Goal: Task Accomplishment & Management: Manage account settings

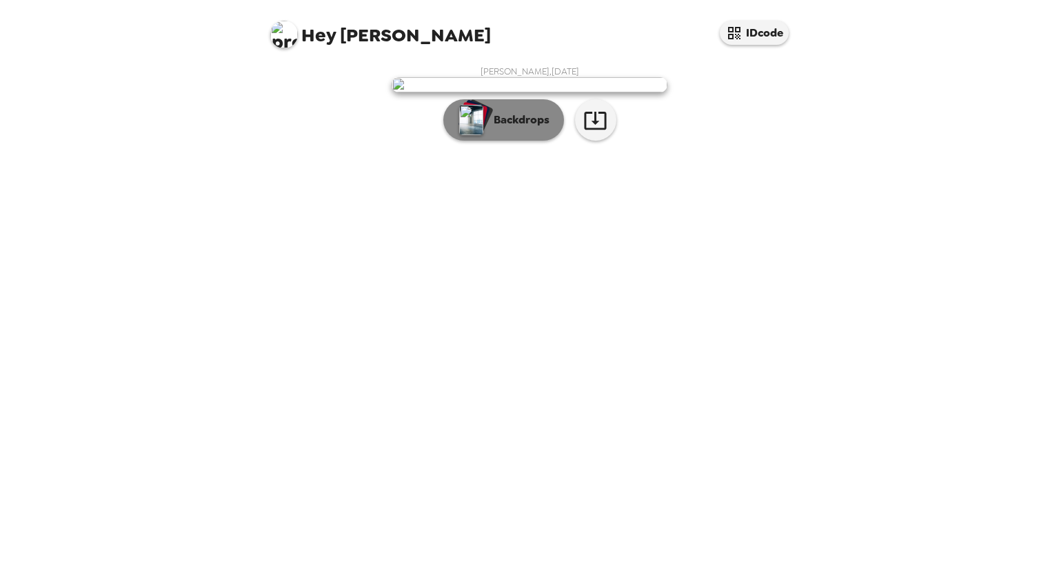
click at [471, 135] on img "button" at bounding box center [471, 120] width 24 height 30
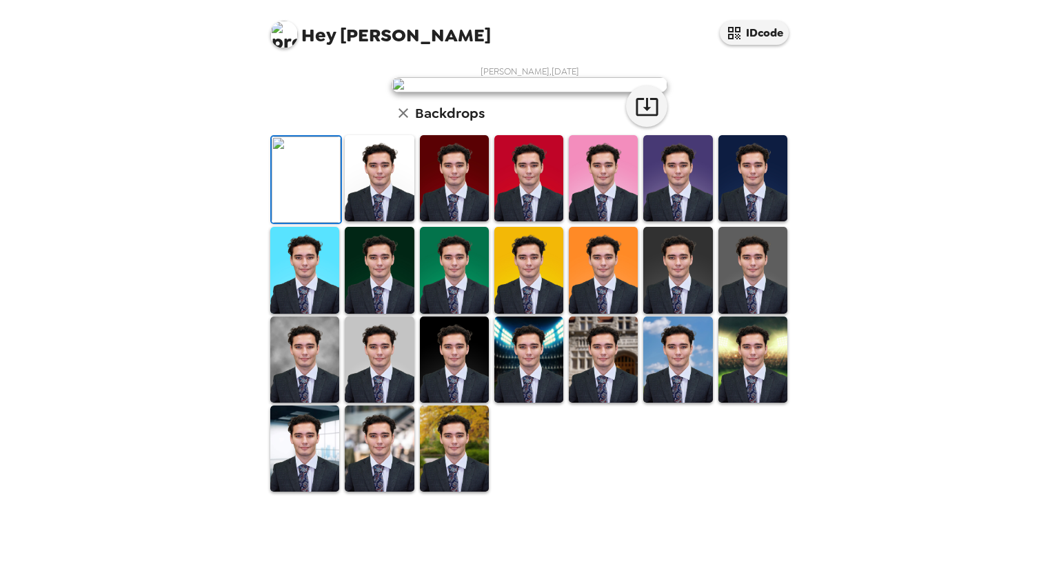
click at [383, 221] on img at bounding box center [379, 178] width 69 height 86
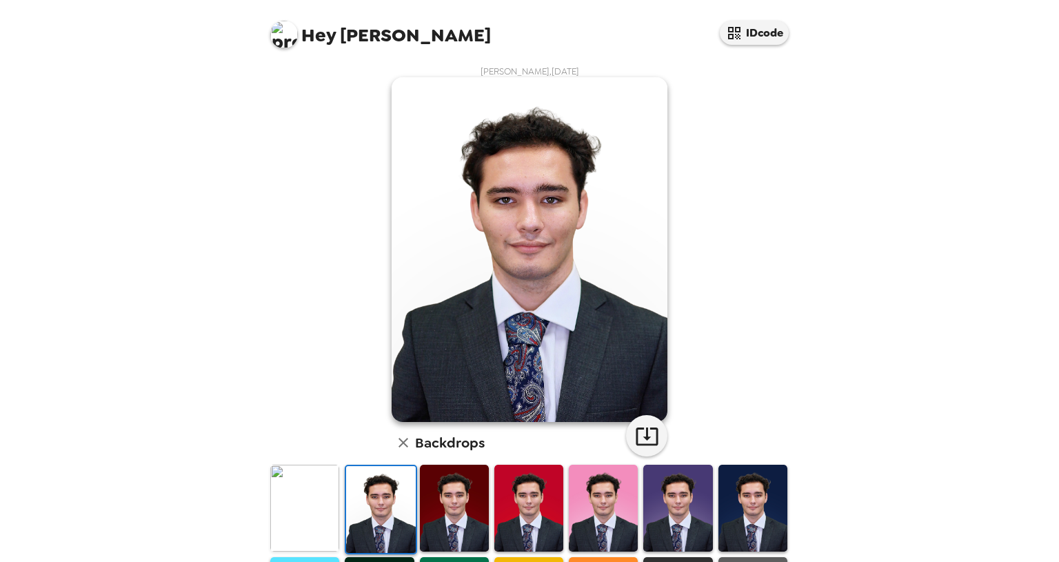
click at [458, 505] on img at bounding box center [454, 508] width 69 height 86
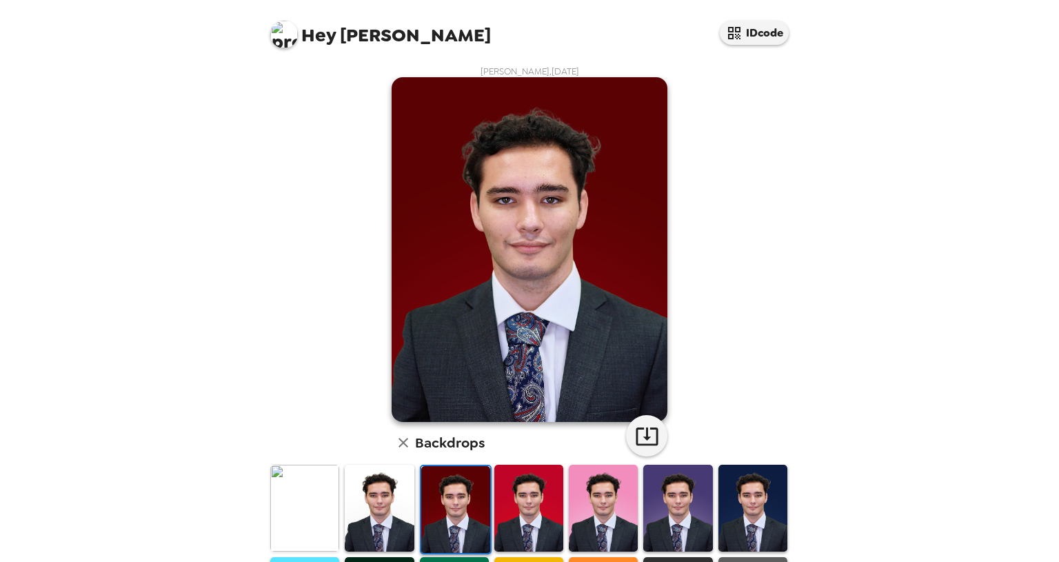
click at [542, 511] on img at bounding box center [528, 508] width 69 height 86
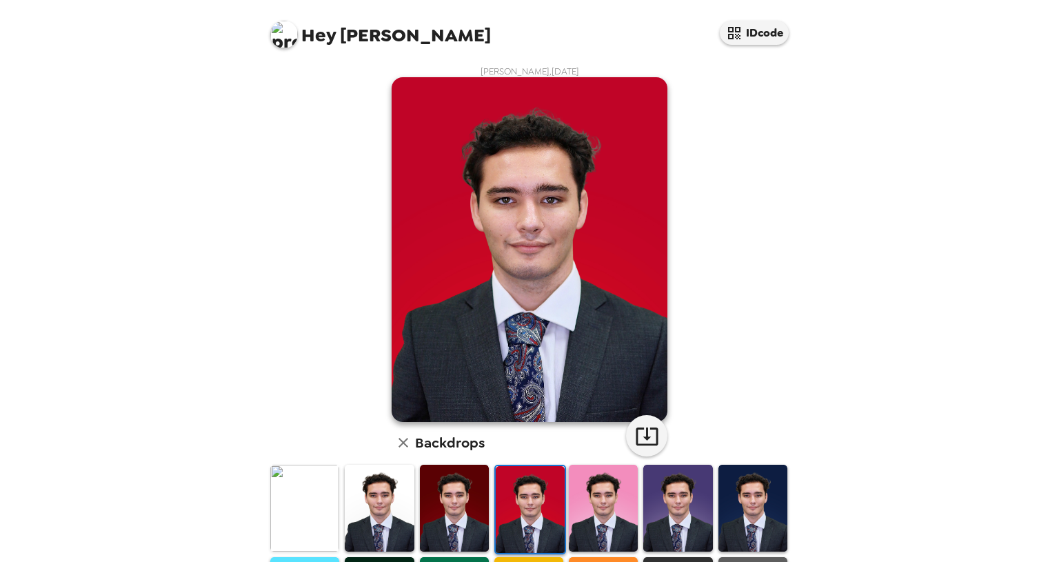
click at [598, 515] on img at bounding box center [603, 508] width 69 height 86
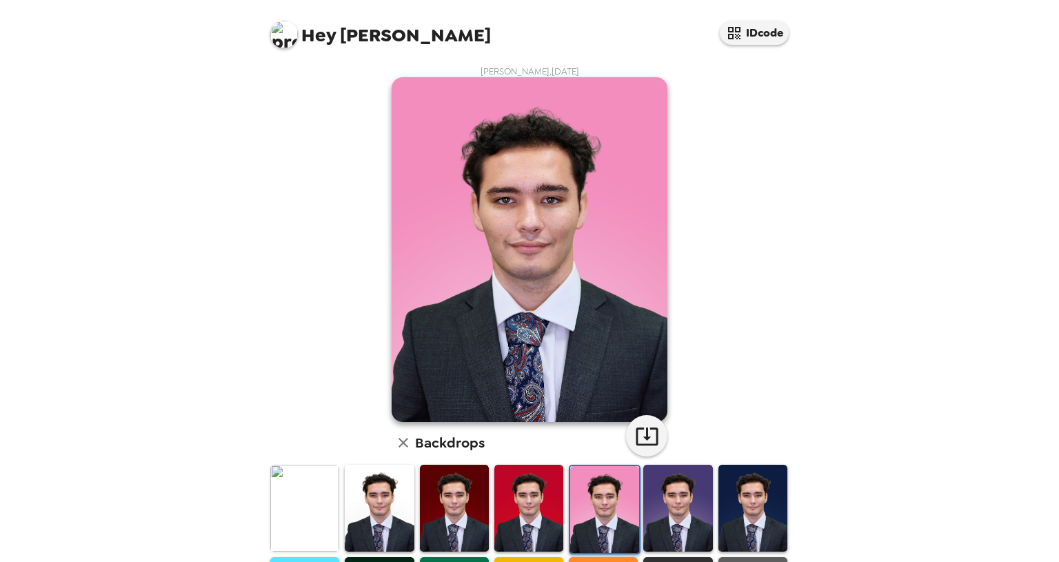
click at [668, 512] on img at bounding box center [677, 508] width 69 height 86
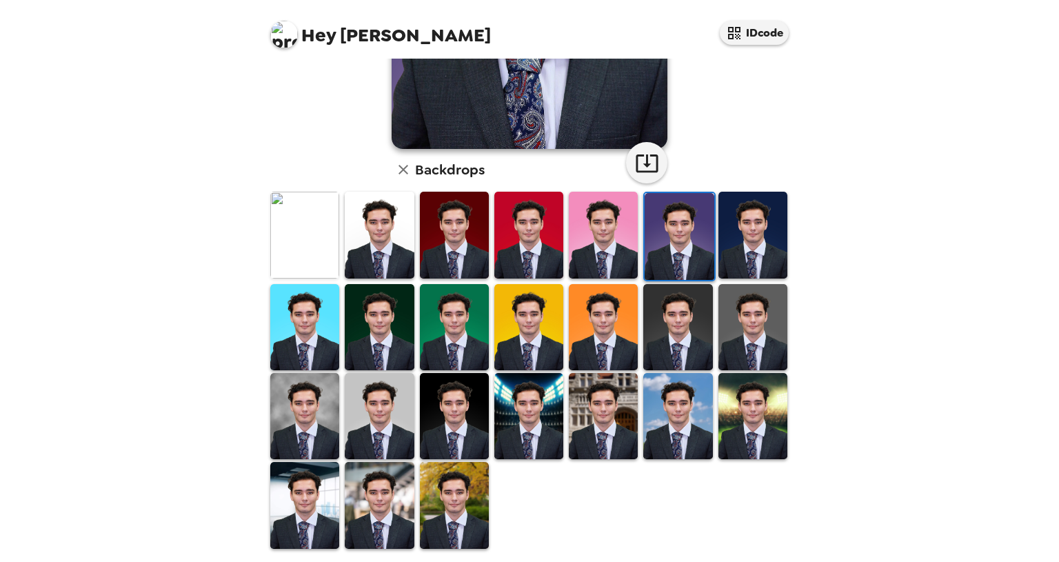
scroll to position [270, 0]
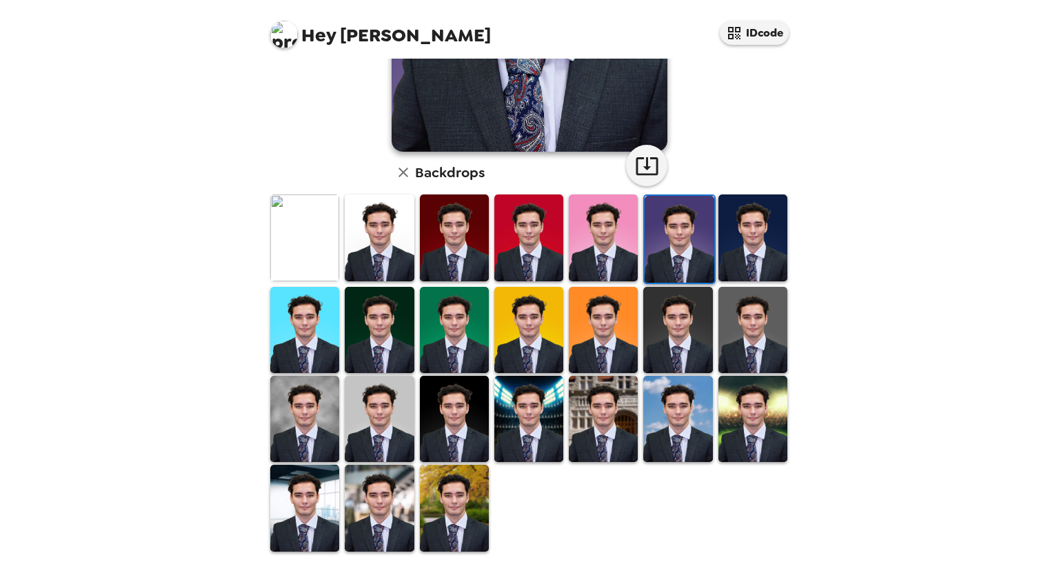
click at [305, 230] on img at bounding box center [304, 237] width 69 height 86
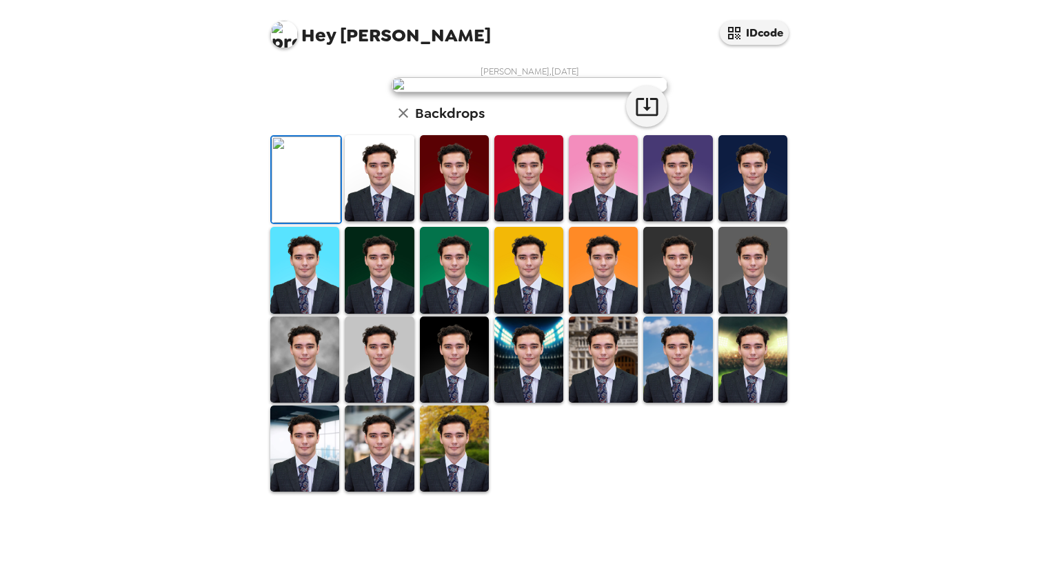
scroll to position [0, 0]
